Goal: Transaction & Acquisition: Download file/media

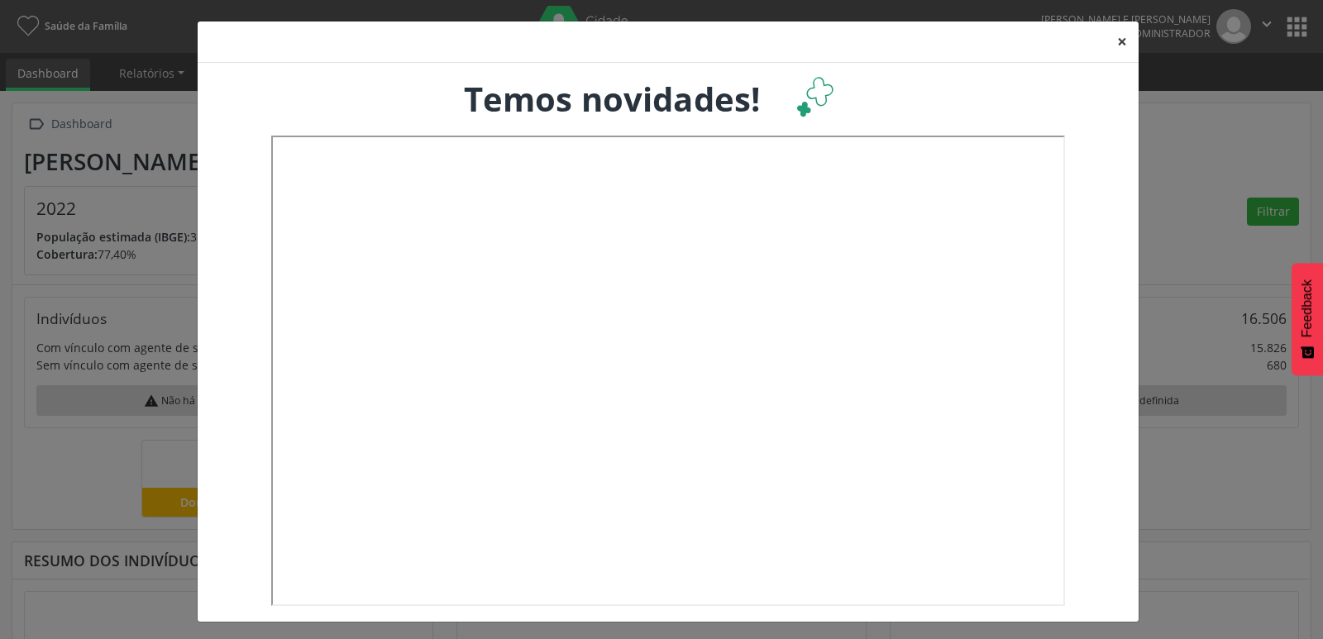
click at [1115, 41] on button "×" at bounding box center [1122, 42] width 33 height 41
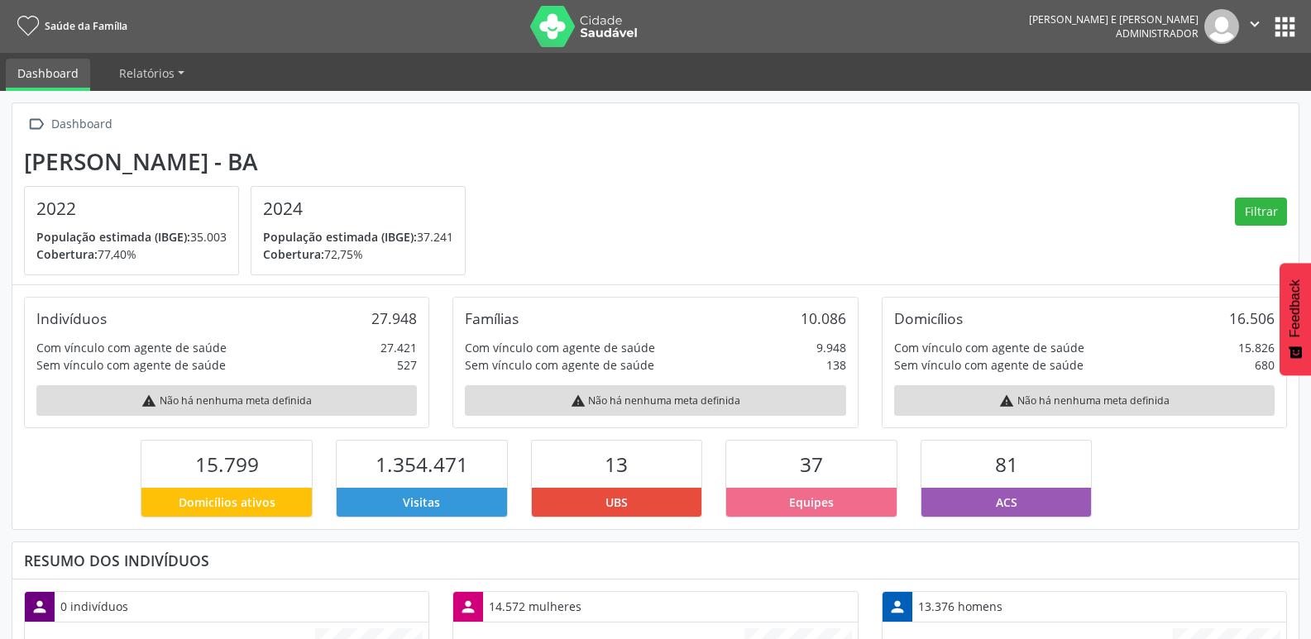
scroll to position [275, 429]
click at [1285, 24] on button "apps" at bounding box center [1284, 26] width 29 height 29
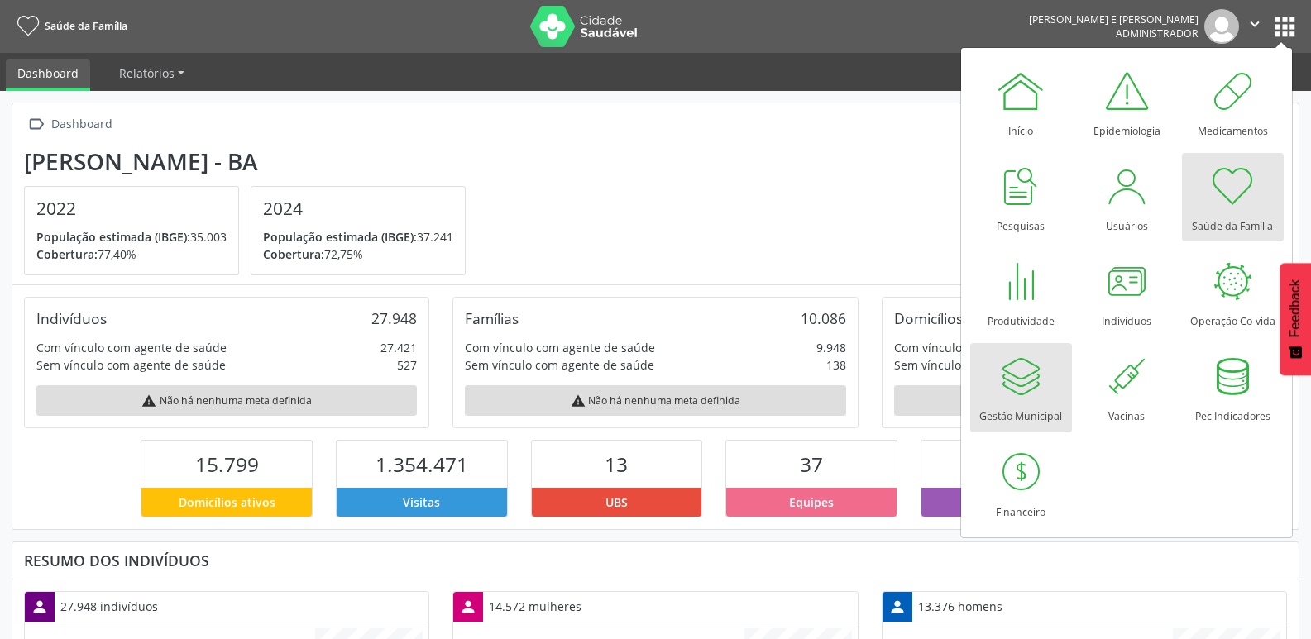
click at [1020, 364] on div at bounding box center [1021, 376] width 50 height 50
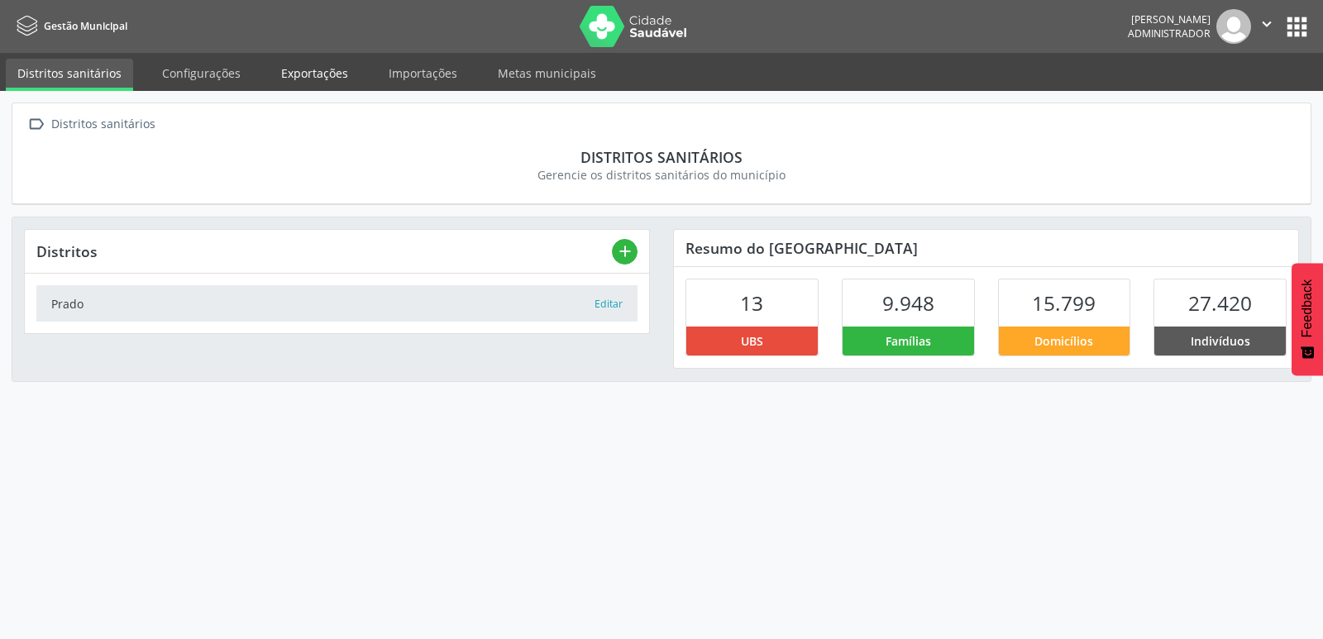
click at [323, 74] on link "Exportações" at bounding box center [315, 73] width 90 height 29
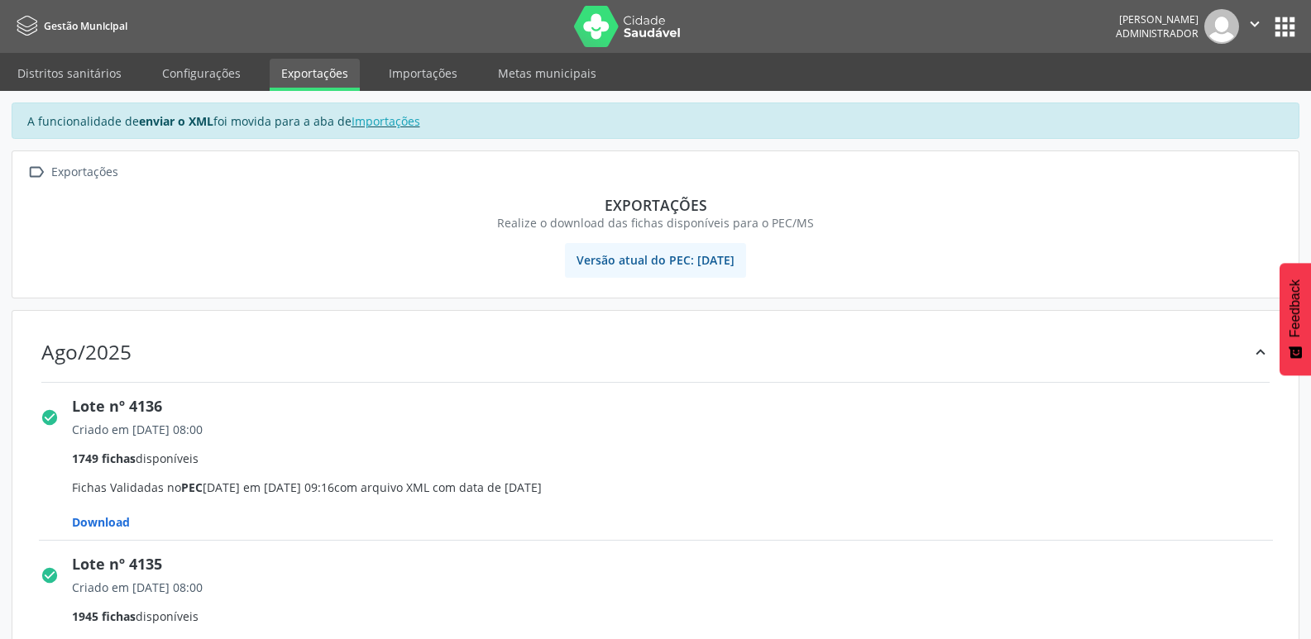
click at [121, 519] on span "Download" at bounding box center [101, 522] width 58 height 16
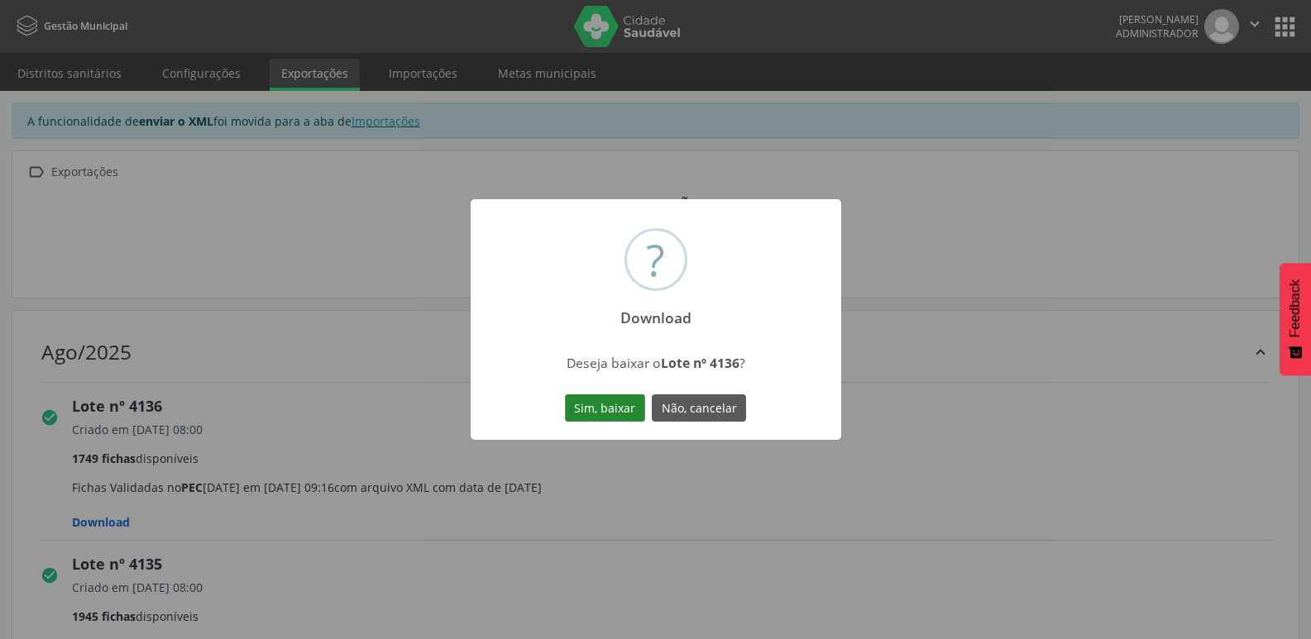
click at [588, 411] on button "Sim, baixar" at bounding box center [605, 408] width 80 height 28
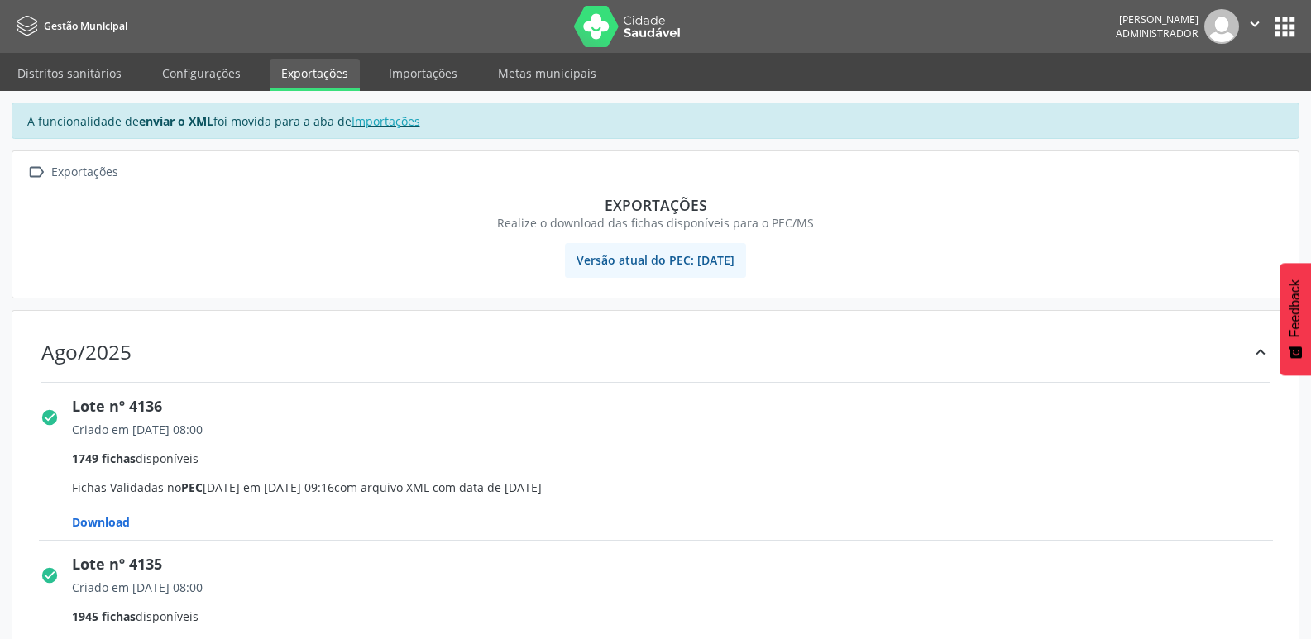
click at [888, 404] on div "Lote nº 4136" at bounding box center [678, 406] width 1212 height 22
